Goal: Task Accomplishment & Management: Complete application form

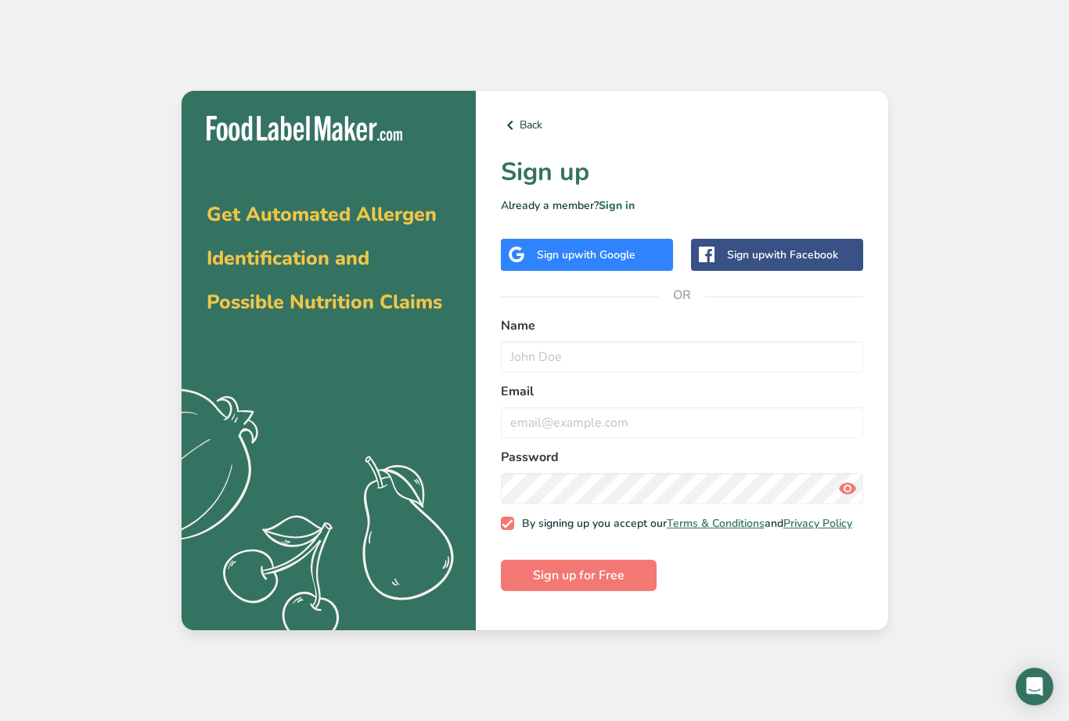
click at [618, 258] on div "Back Sign up Already a member? Sign in Sign up with Google Sign up with Faceboo…" at bounding box center [682, 361] width 413 height 540
click at [625, 262] on span "with Google" at bounding box center [605, 254] width 61 height 15
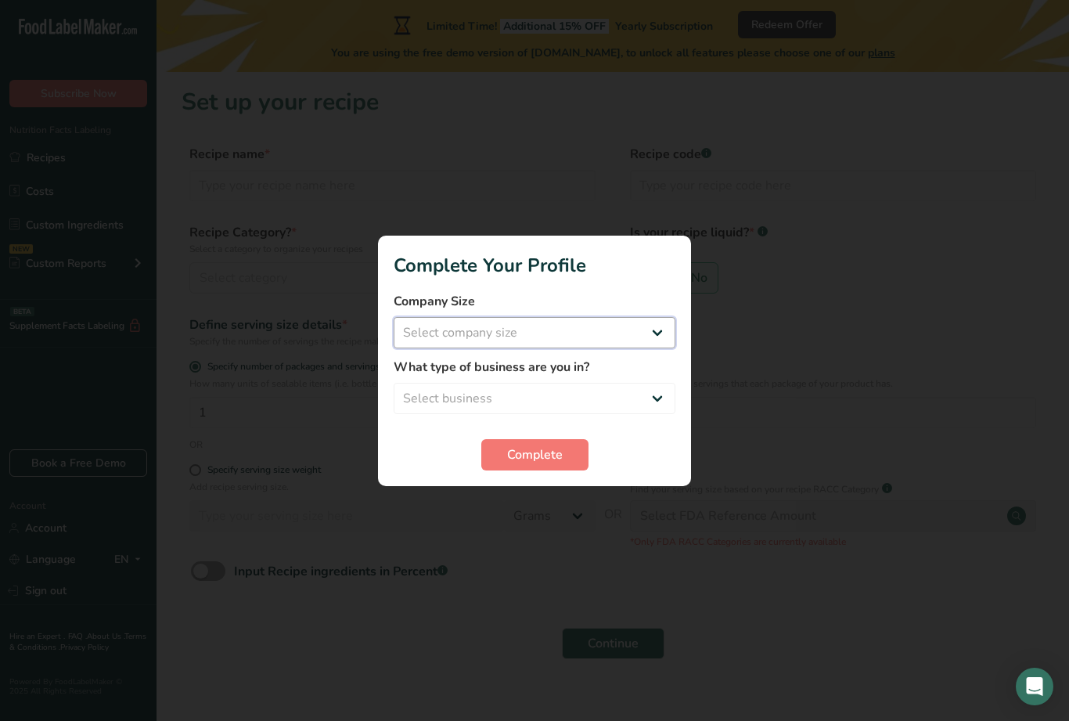
click at [635, 333] on select "Select company size Fewer than 10 Employees 10 to 50 Employees 51 to 500 Employ…" at bounding box center [535, 332] width 282 height 31
select select "1"
click at [621, 386] on select "Select business Packaged Food Manufacturer Restaurant & Cafe Bakery Meal Plans …" at bounding box center [535, 398] width 282 height 31
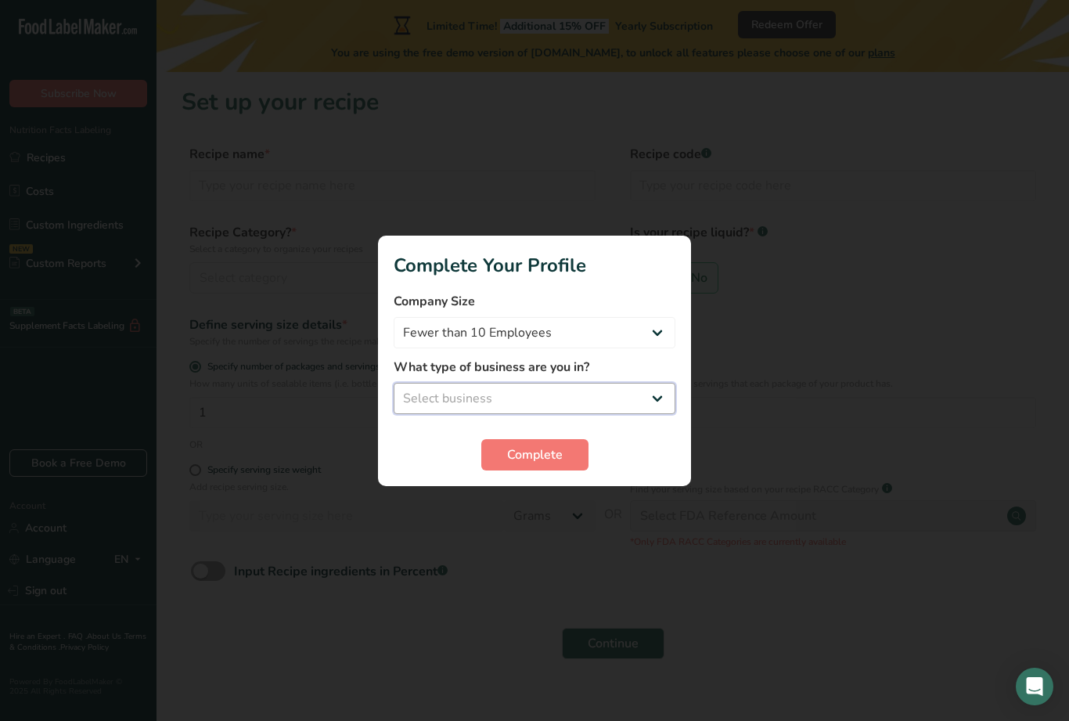
select select "8"
click at [517, 590] on div at bounding box center [534, 360] width 1069 height 721
click at [552, 432] on form "Company Size Fewer than 10 Employees 10 to 50 Employees 51 to 500 Employees Ove…" at bounding box center [535, 381] width 282 height 178
click at [548, 451] on span "Complete" at bounding box center [535, 454] width 56 height 19
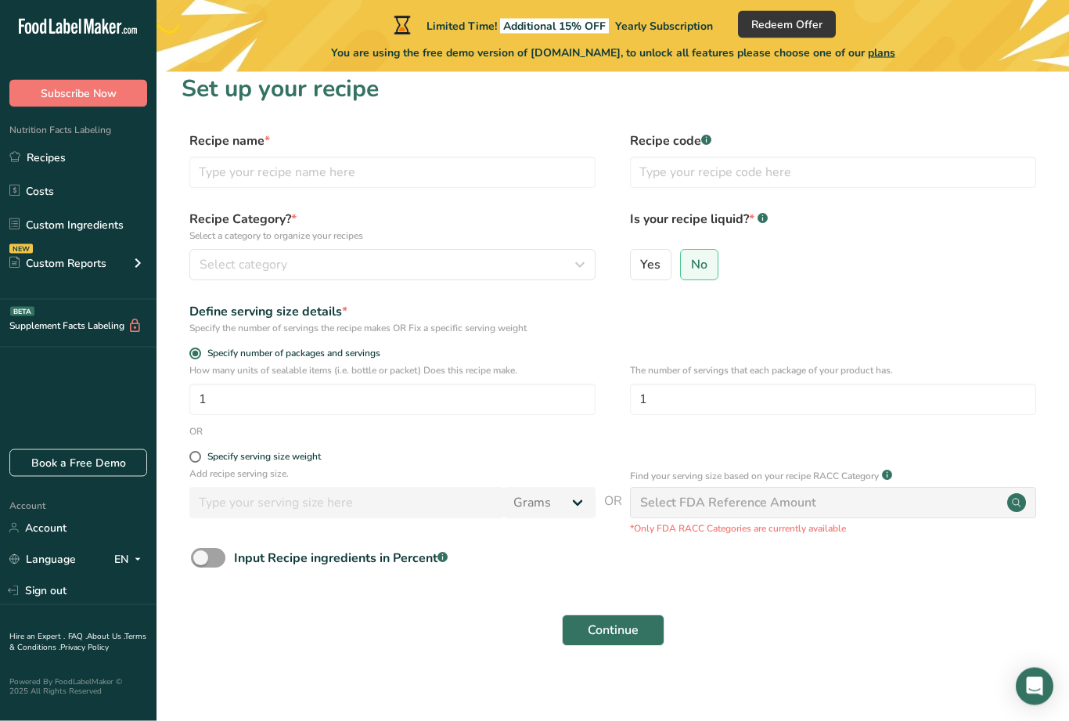
scroll to position [50, 0]
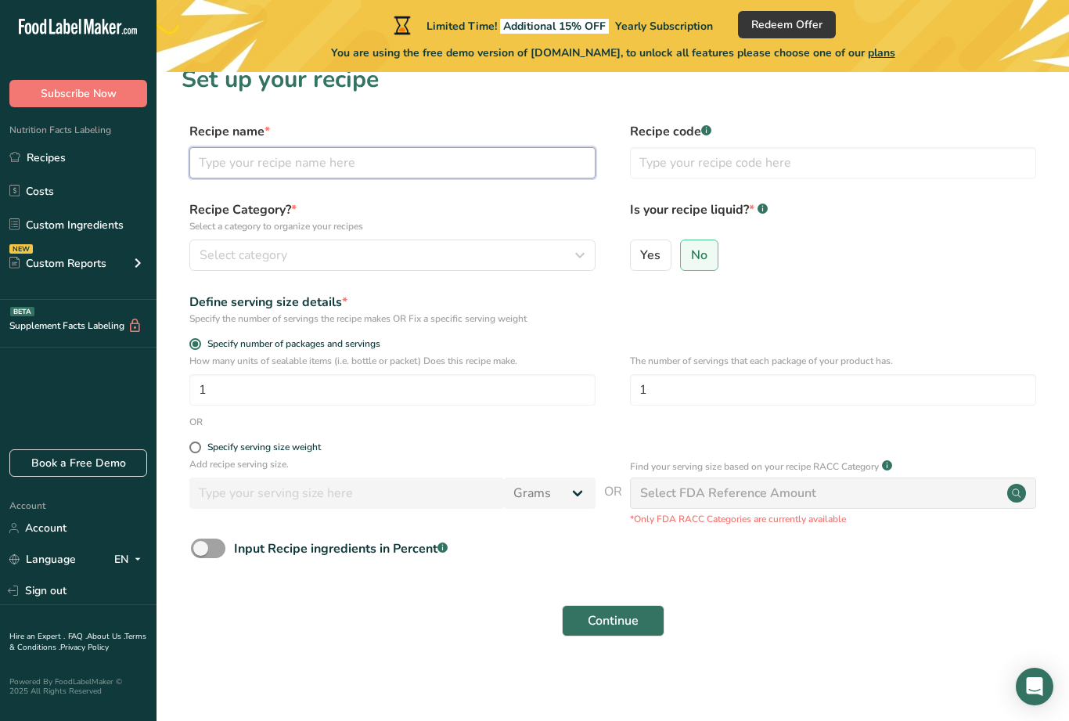
click at [493, 147] on input "text" at bounding box center [392, 162] width 406 height 31
type input "EQ Tattoo Studio"
click at [440, 246] on div "Select category" at bounding box center [388, 255] width 377 height 19
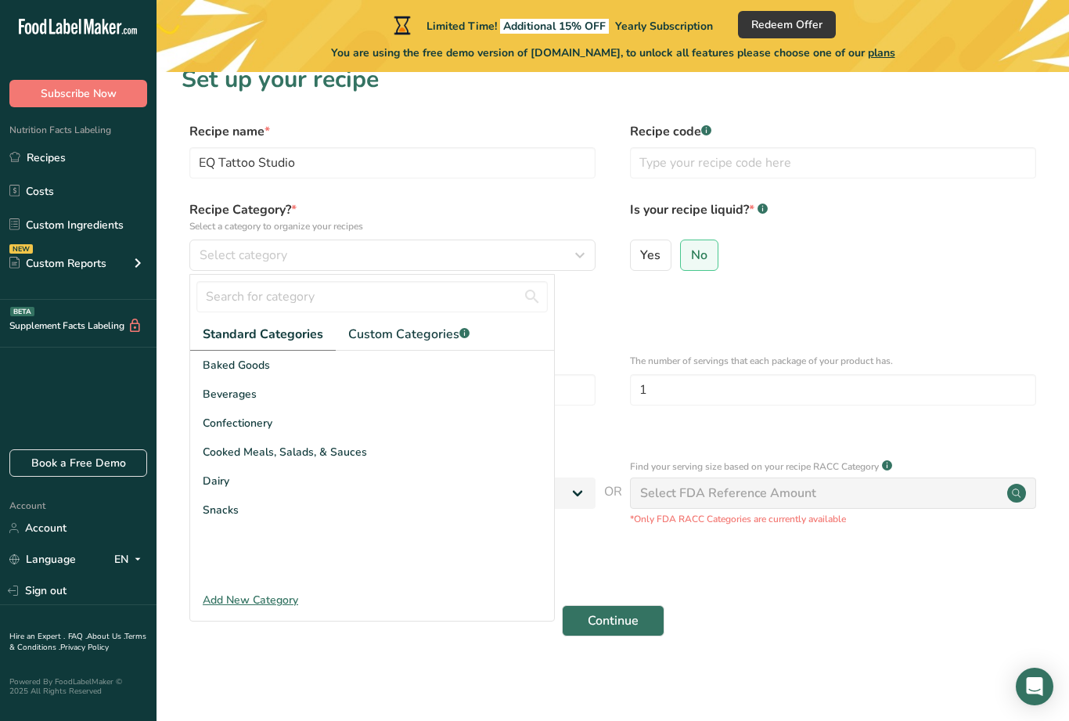
click at [278, 495] on div "Snacks" at bounding box center [372, 509] width 364 height 29
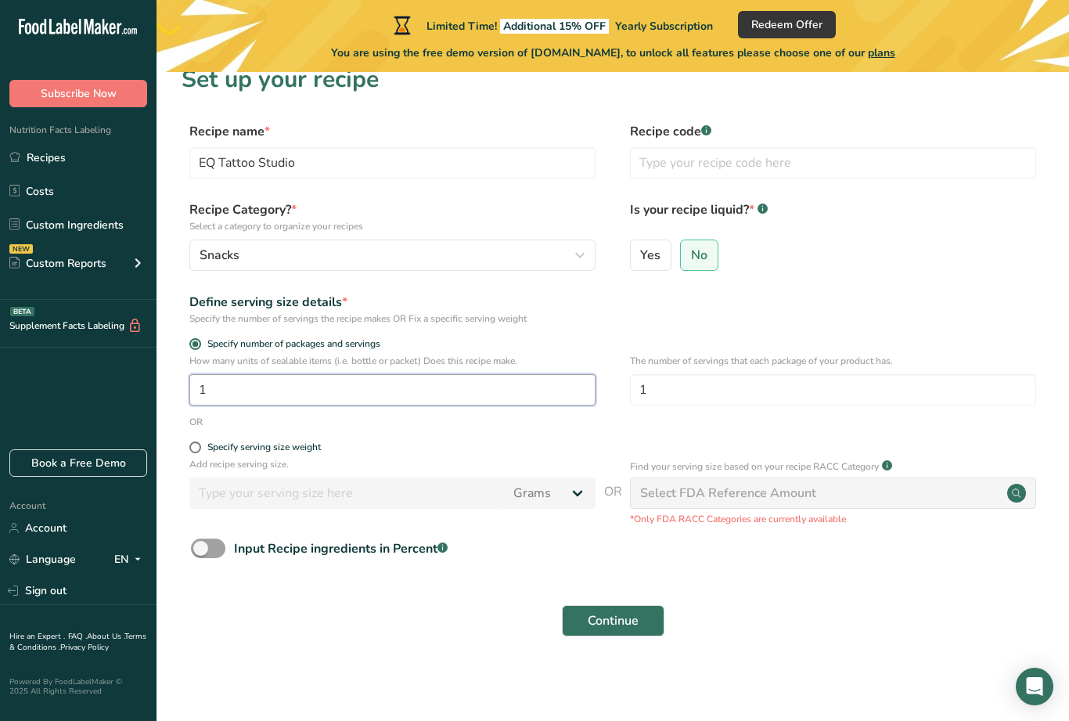
click at [484, 374] on input "1" at bounding box center [392, 389] width 406 height 31
click at [510, 374] on input "1" at bounding box center [392, 389] width 406 height 31
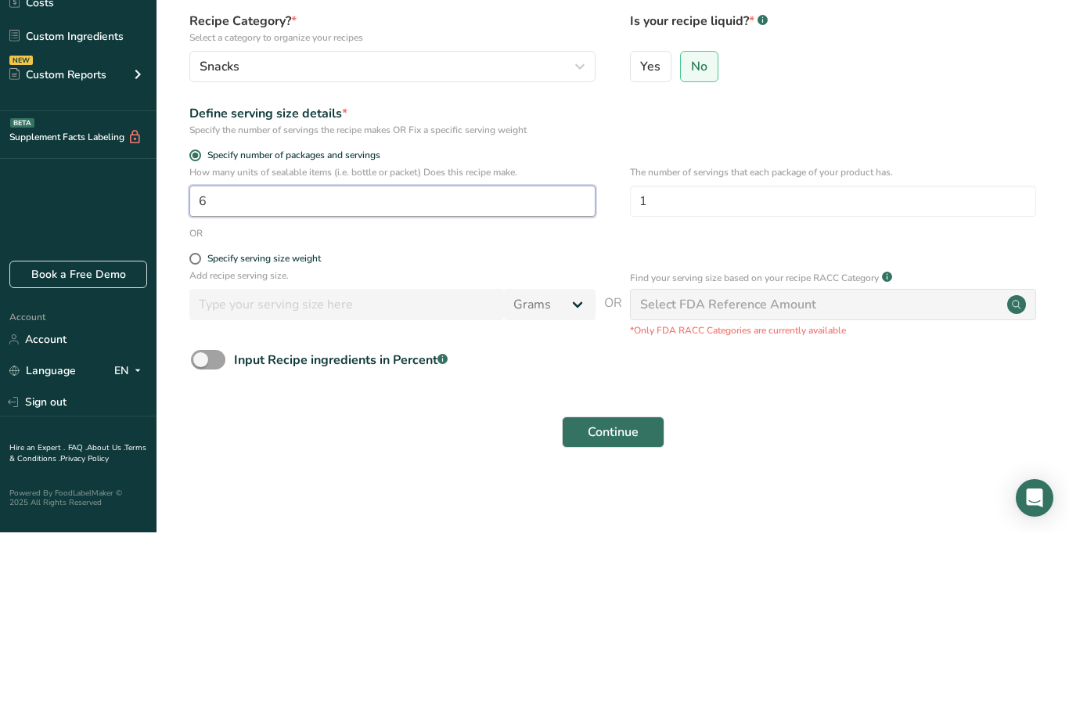
type input "1"
type input "69"
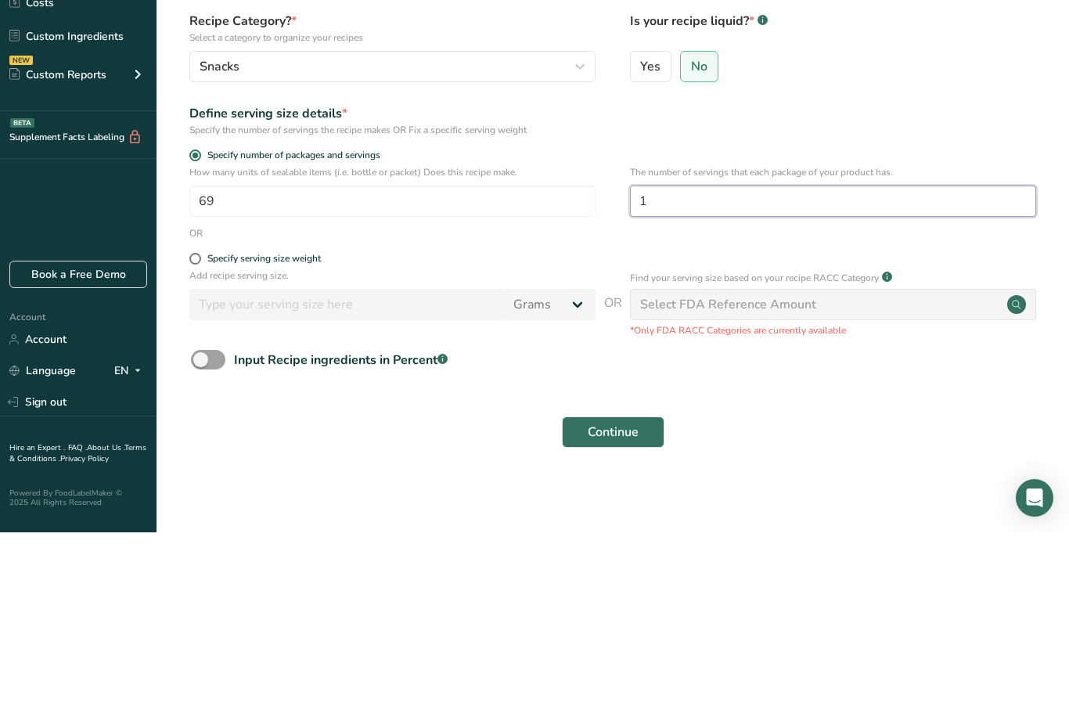
click at [718, 374] on input "1" at bounding box center [833, 389] width 406 height 31
type input "875"
click at [199, 441] on span at bounding box center [195, 447] width 12 height 12
click at [199, 442] on input "Specify serving size weight" at bounding box center [194, 447] width 10 height 10
radio input "true"
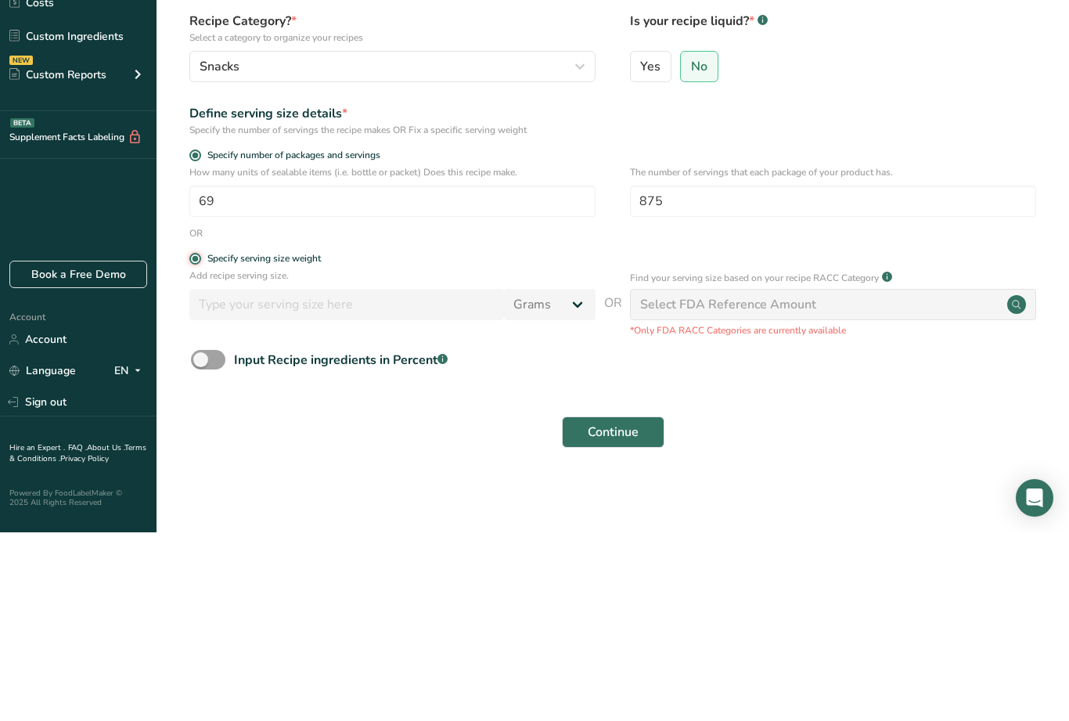
radio input "false"
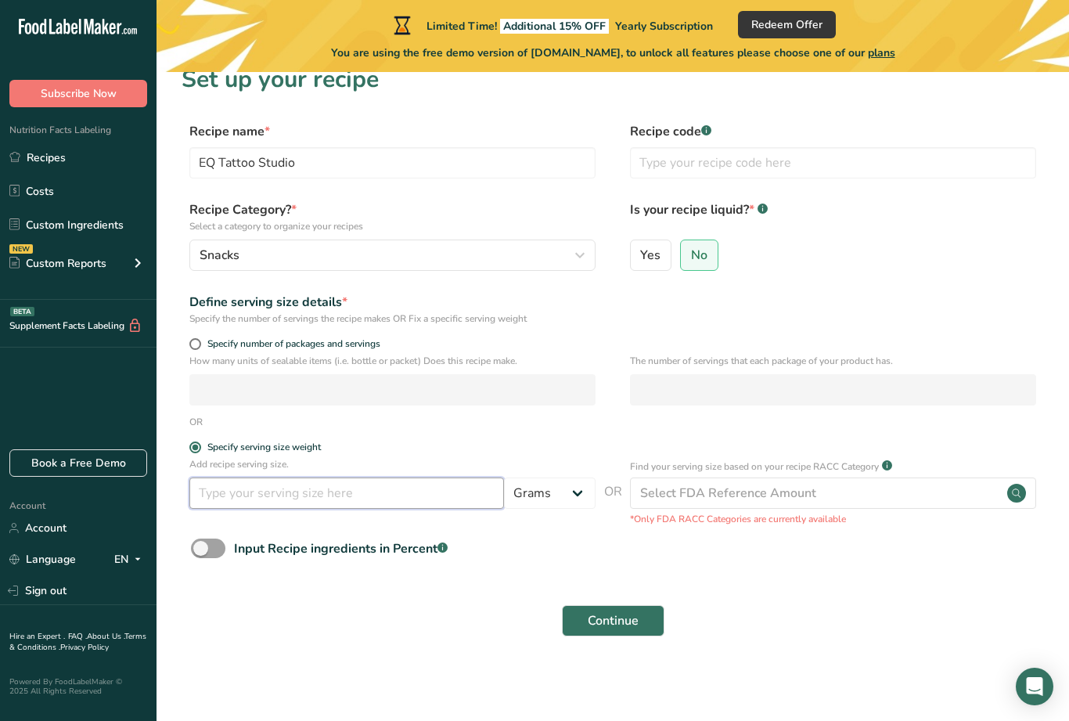
click at [441, 477] on input "number" at bounding box center [346, 492] width 315 height 31
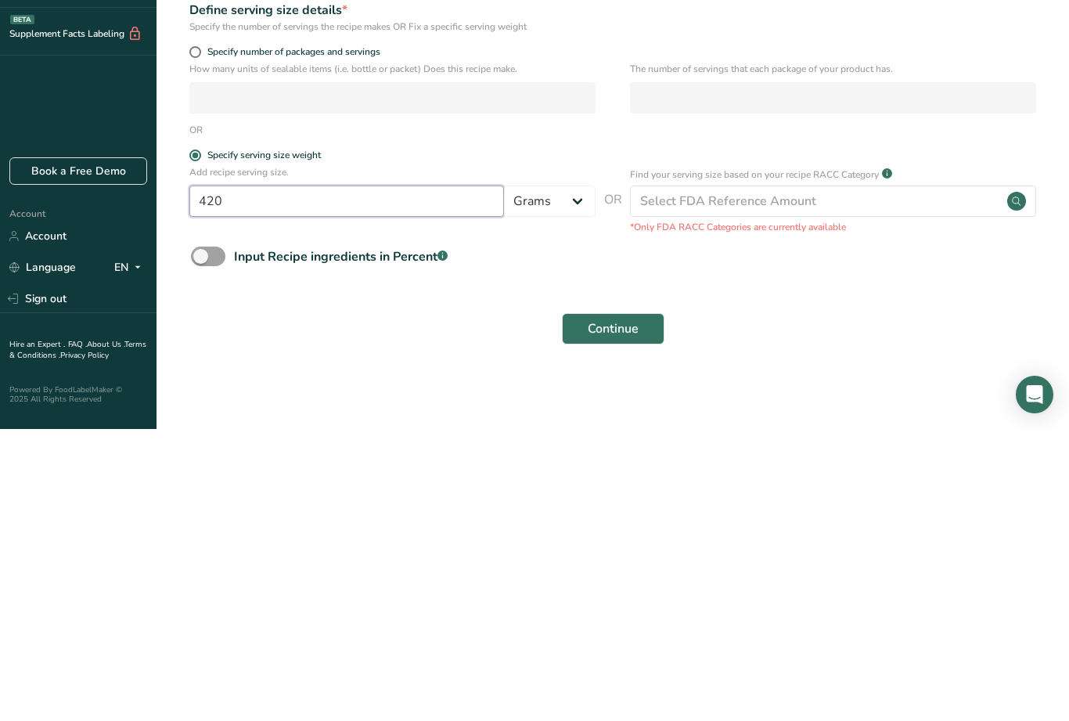
type input "420"
click at [622, 611] on span "Continue" at bounding box center [613, 620] width 51 height 19
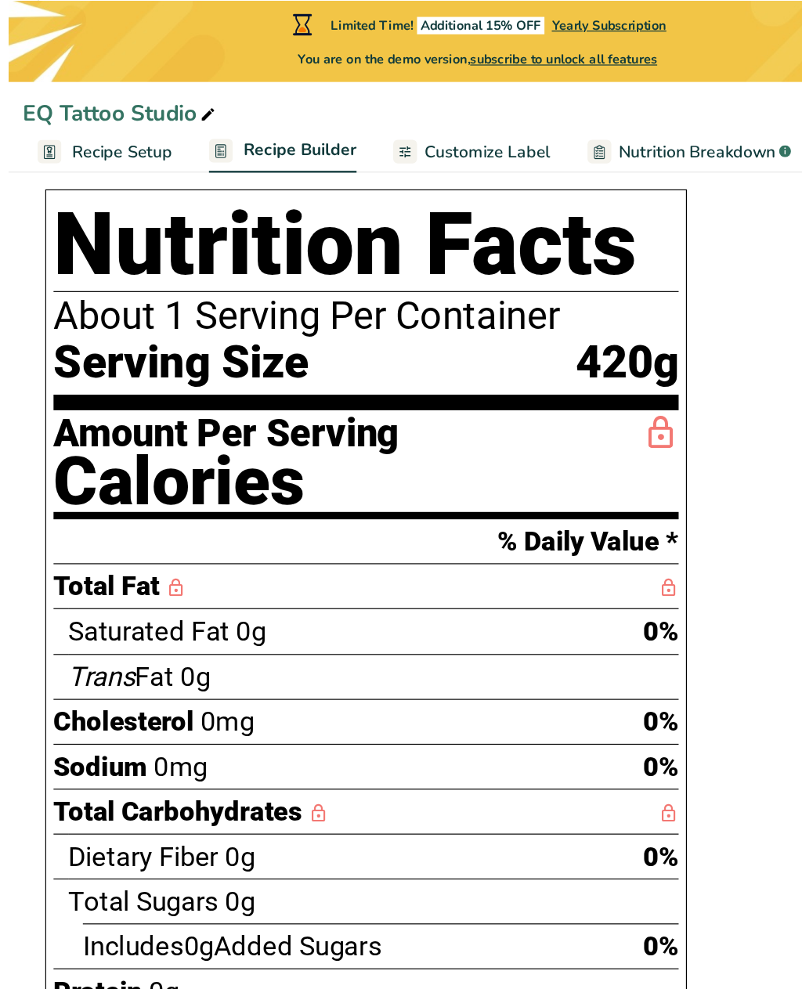
scroll to position [348, 0]
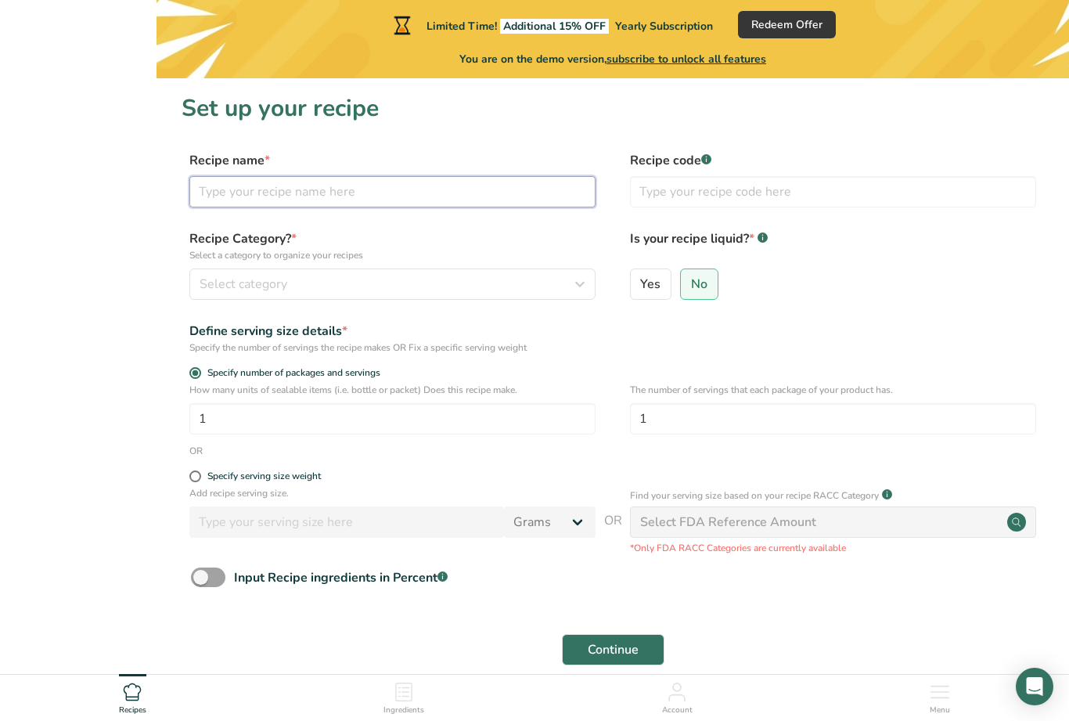
click at [510, 193] on input "text" at bounding box center [392, 191] width 406 height 31
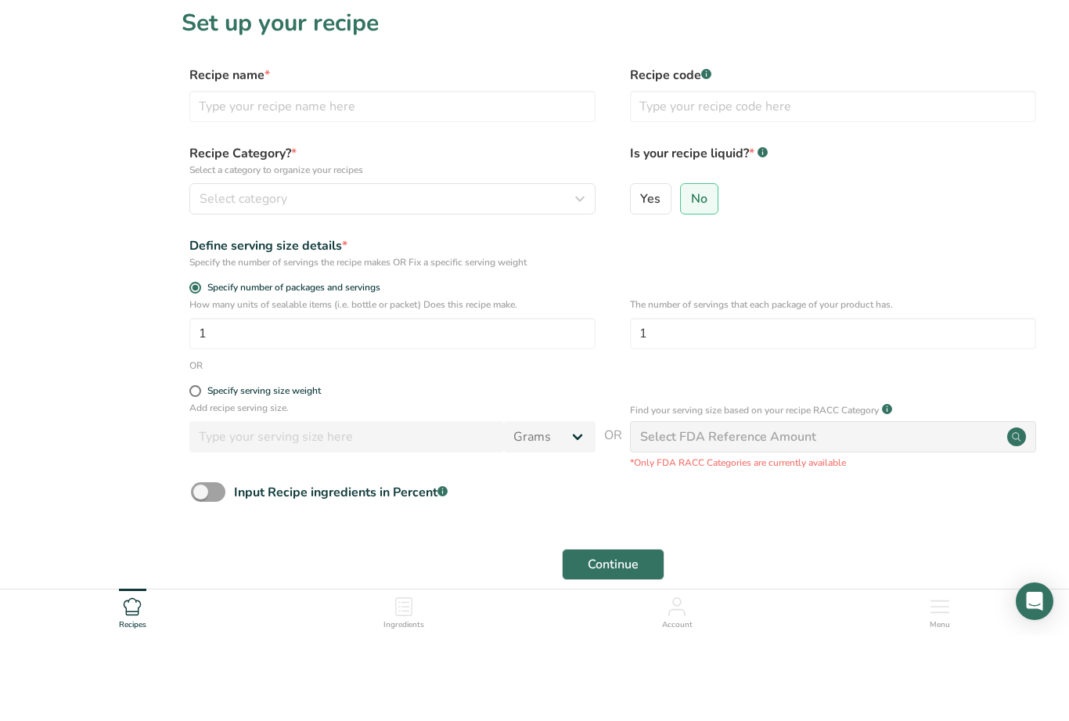
click at [567, 275] on div "Select category" at bounding box center [388, 284] width 377 height 19
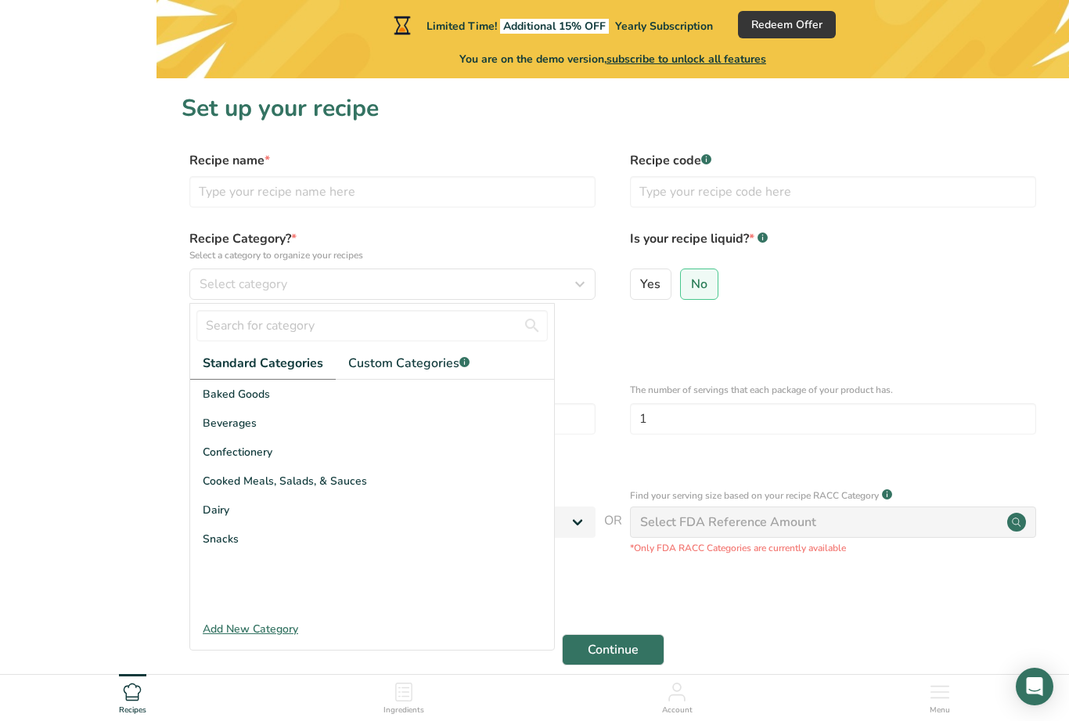
click at [308, 529] on div "Snacks" at bounding box center [372, 538] width 364 height 29
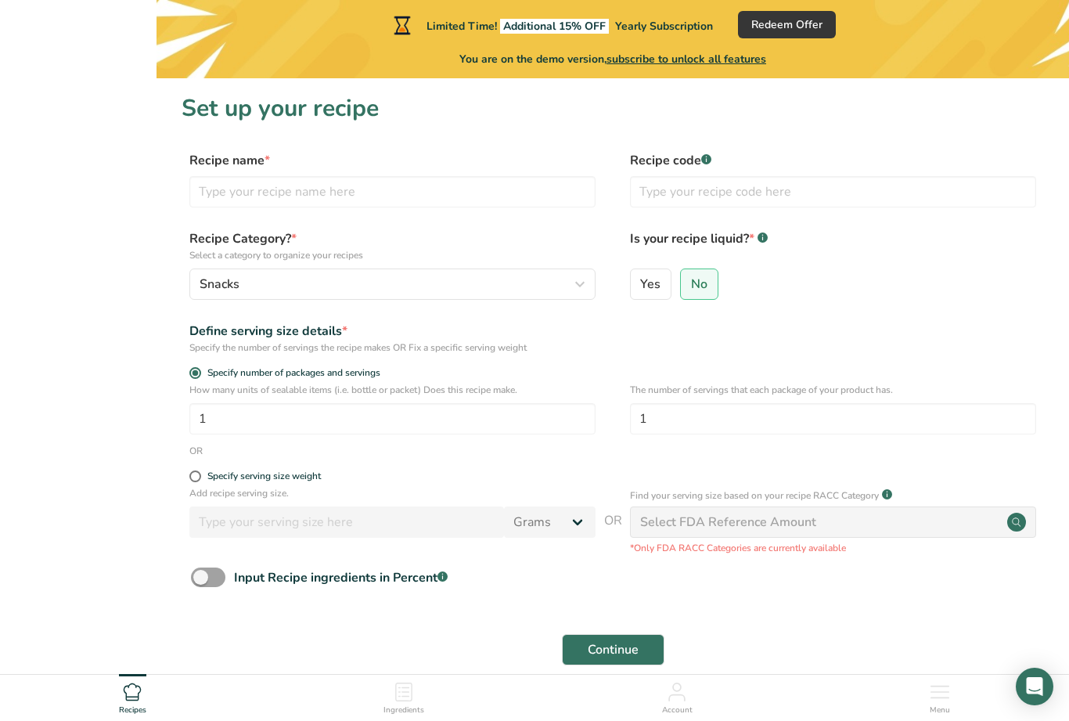
click at [417, 524] on input "number" at bounding box center [346, 521] width 315 height 31
click at [405, 513] on input "number" at bounding box center [346, 521] width 315 height 31
click at [190, 480] on span at bounding box center [195, 476] width 12 height 12
click at [190, 480] on input "Specify serving size weight" at bounding box center [194, 476] width 10 height 10
radio input "true"
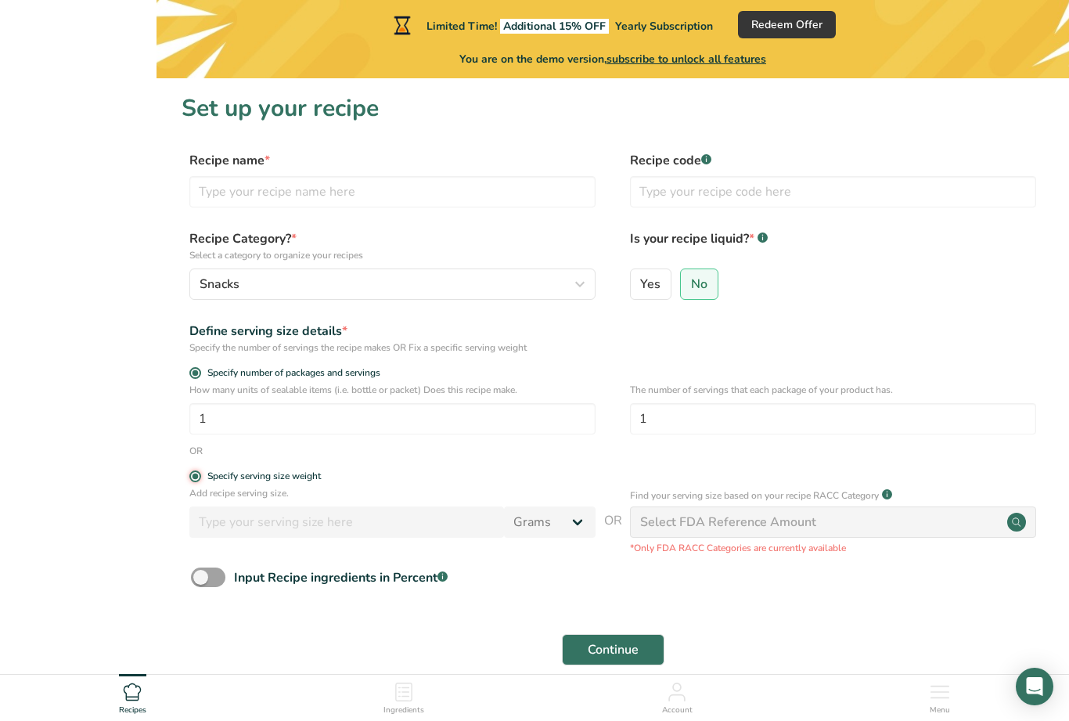
radio input "false"
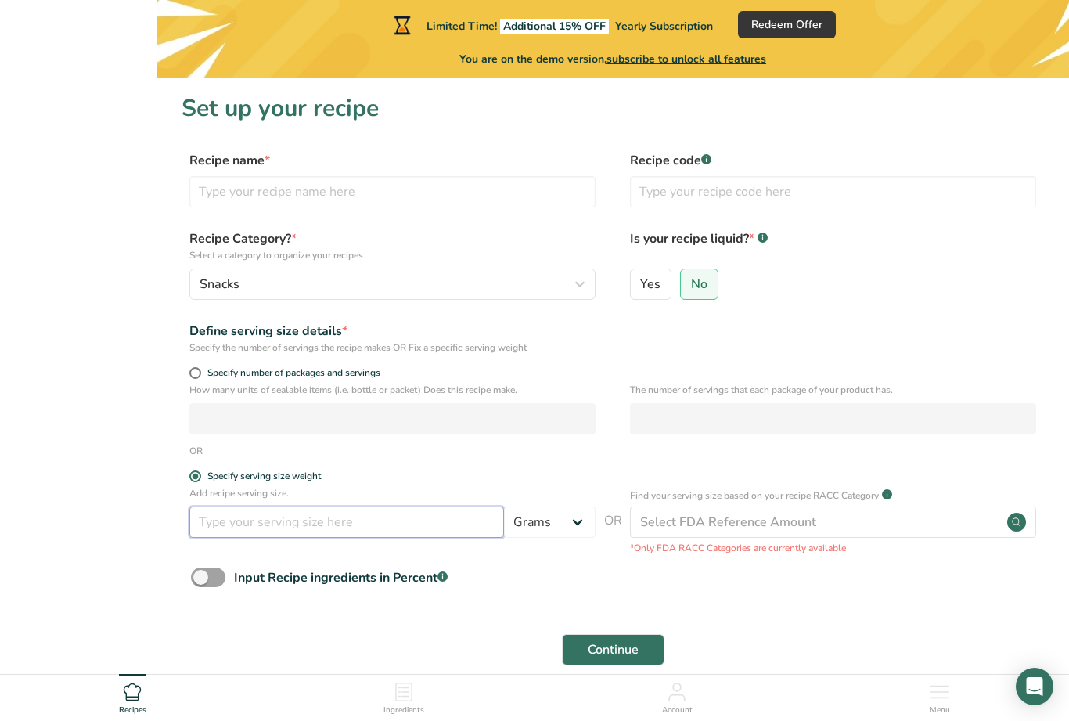
click at [360, 530] on input "number" at bounding box center [346, 521] width 315 height 31
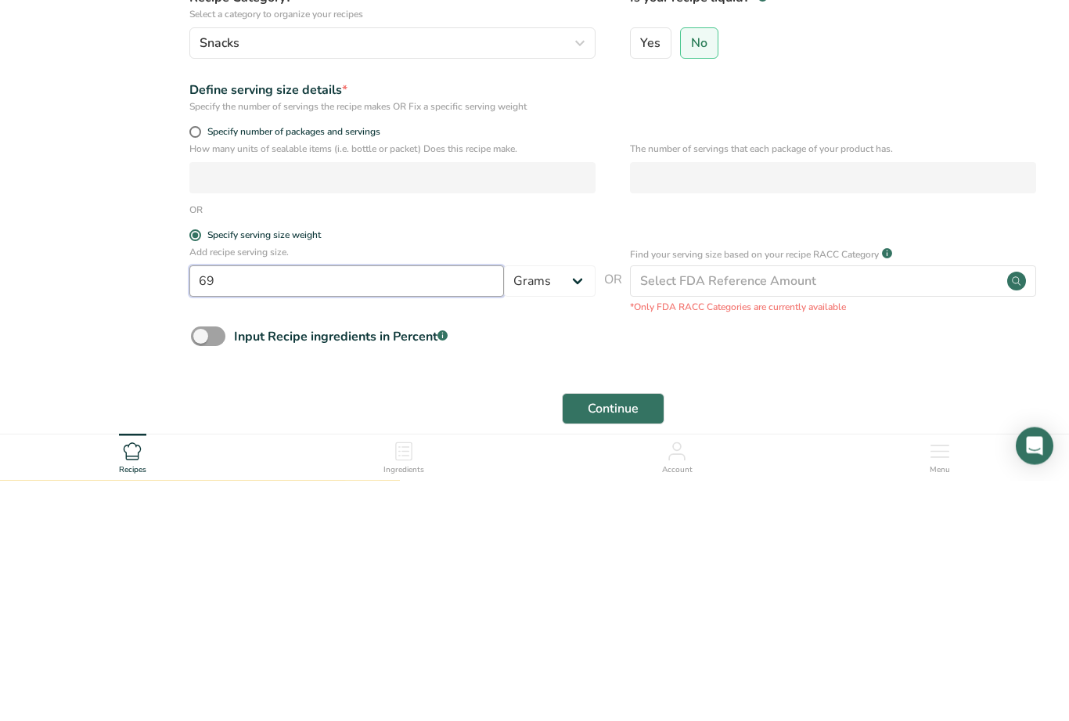
type input "6"
type input "856"
type input "8"
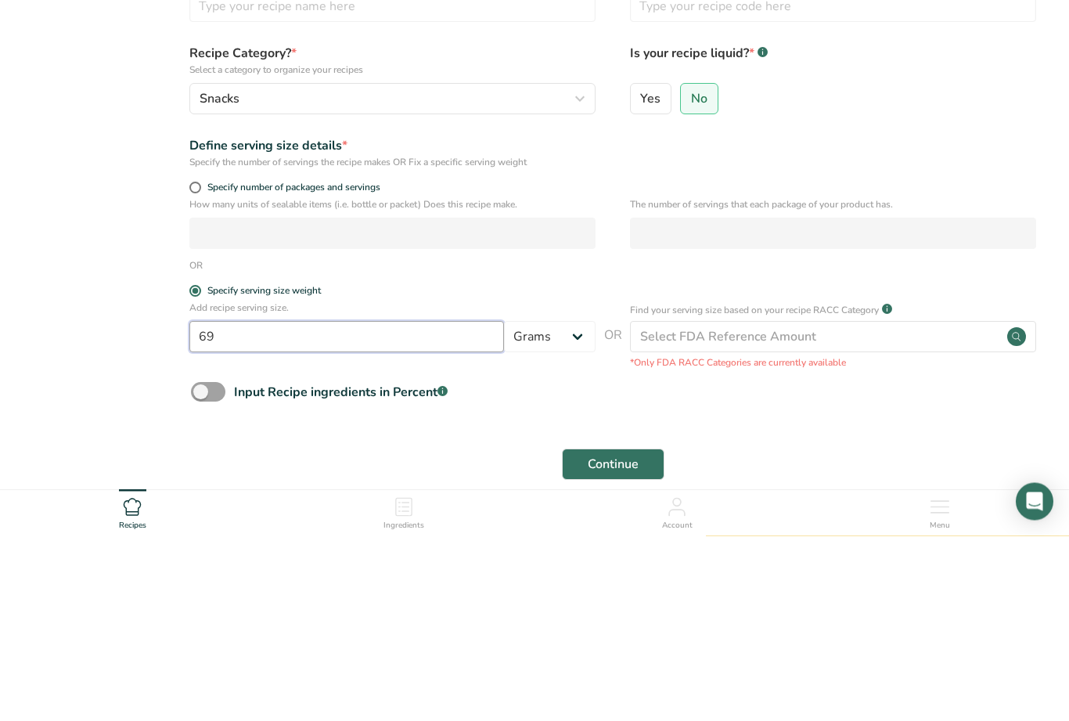
type input "69"
click at [730, 403] on input "number" at bounding box center [833, 418] width 406 height 31
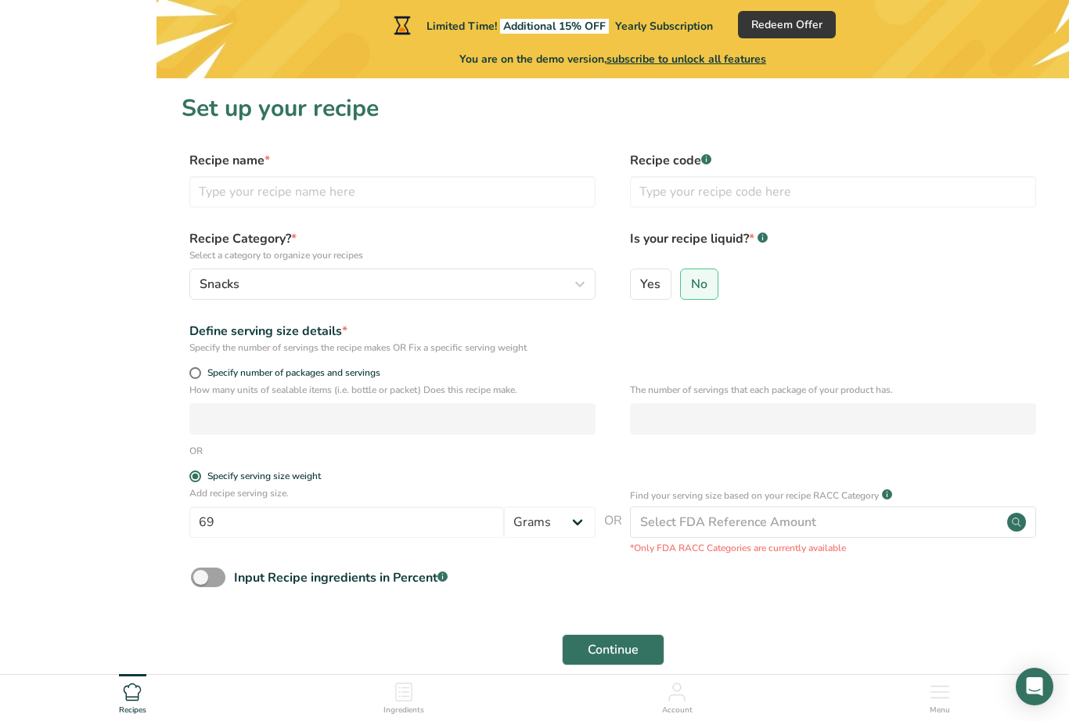
click at [707, 435] on div "The number of servings that each package of your product has." at bounding box center [833, 413] width 406 height 61
click at [711, 396] on p "The number of servings that each package of your product has." at bounding box center [833, 390] width 406 height 14
click at [715, 419] on input "number" at bounding box center [833, 418] width 406 height 31
click at [531, 197] on input "text" at bounding box center [392, 191] width 406 height 31
type input "e"
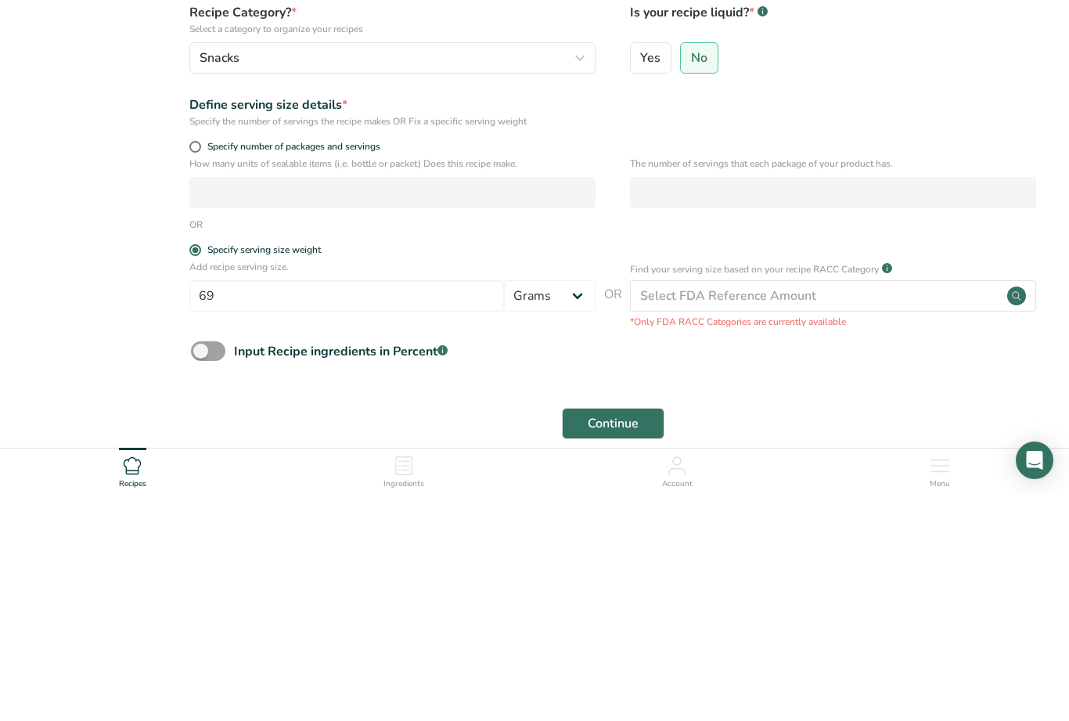
scroll to position [50, 0]
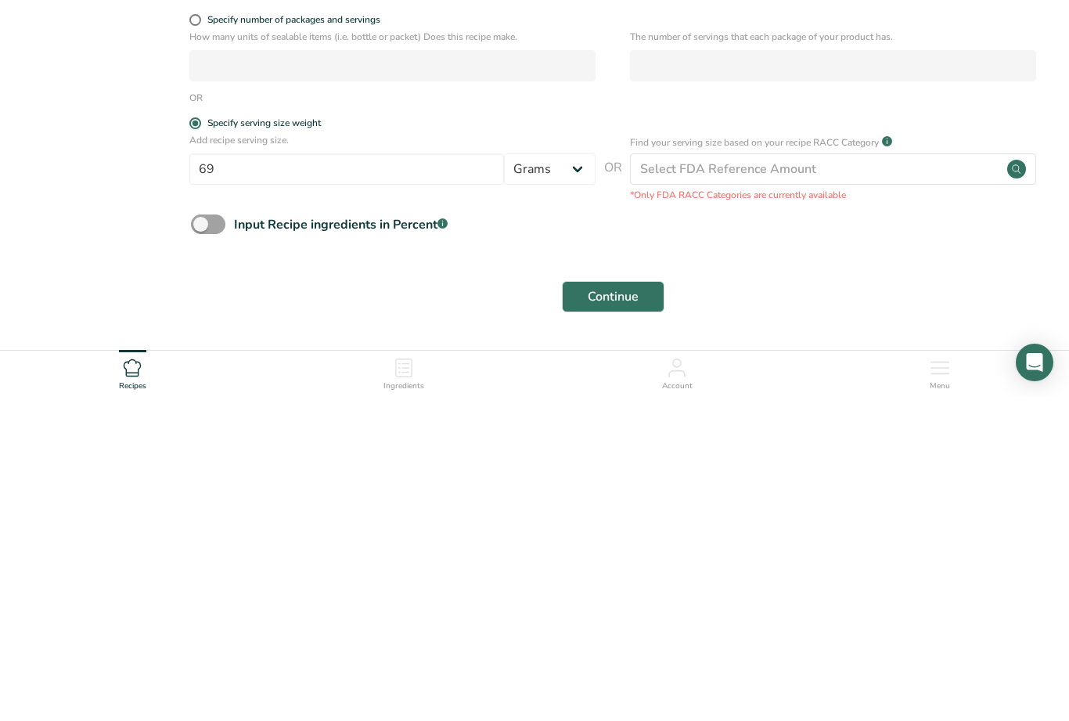
type input "EQ Tattoo"
click at [644, 605] on button "Continue" at bounding box center [613, 620] width 103 height 31
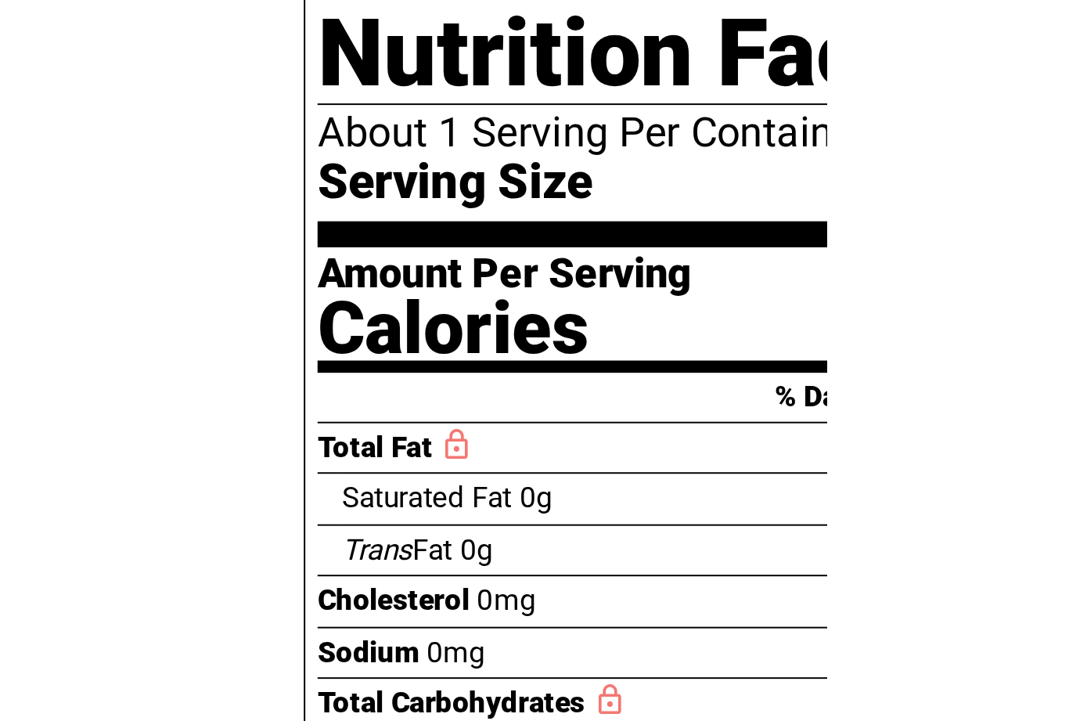
scroll to position [132, 0]
